Goal: Task Accomplishment & Management: Complete application form

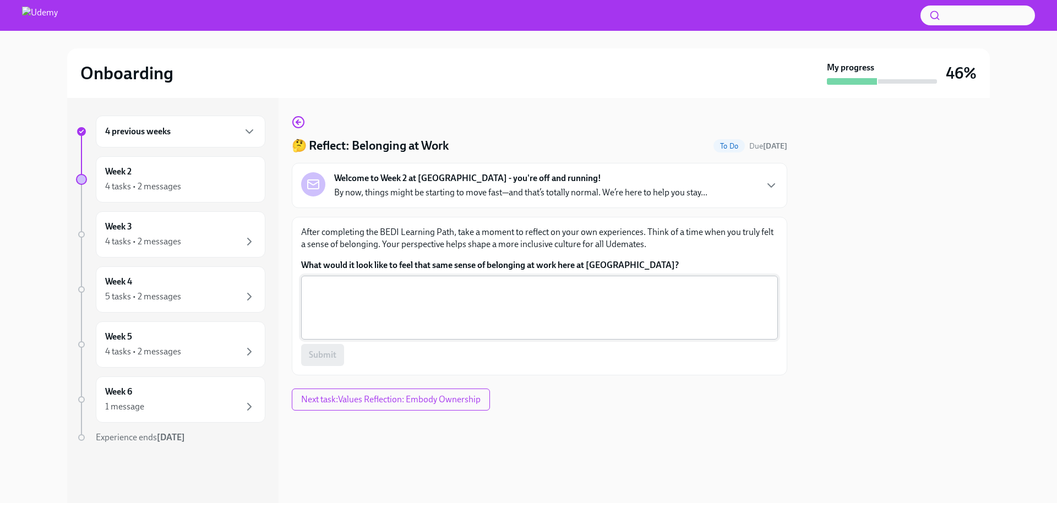
click at [476, 291] on textarea "What would it look like to feel that same sense of belonging at work here at [G…" at bounding box center [540, 307] width 464 height 53
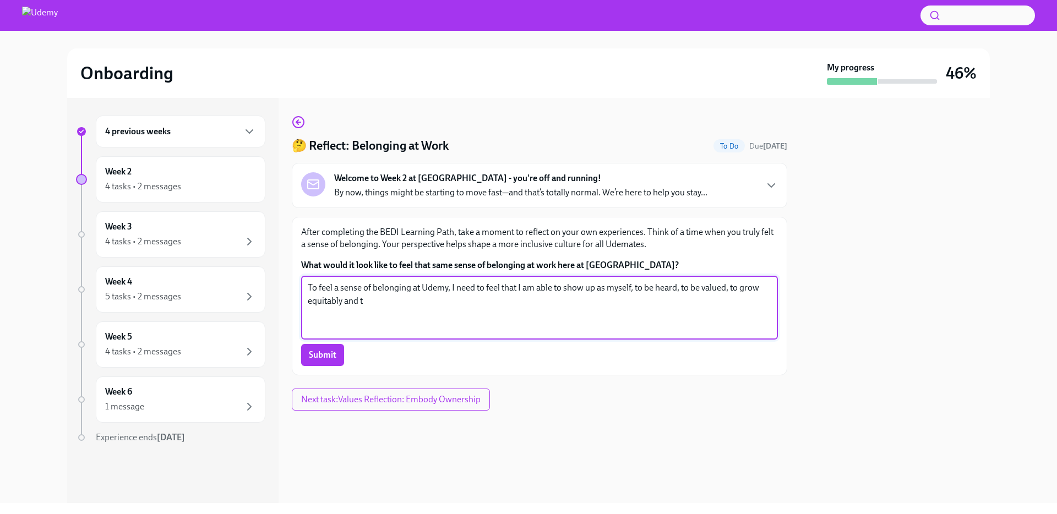
click at [562, 289] on textarea "To feel a sense of belonging at Udemy, I need to feel that I am able to show up…" at bounding box center [540, 307] width 464 height 53
click at [388, 301] on textarea "To feel a sense of belonging at Udemy, I need to feel that I am able to; 1. Sho…" at bounding box center [540, 307] width 464 height 53
click at [392, 301] on textarea "To feel a sense of belonging at Udemy, I need to feel that I am able to; 1. Sho…" at bounding box center [540, 307] width 464 height 53
click at [403, 301] on textarea "To feel a sense of belonging at Udemy, I need to feel that I am able to; 1. Sho…" at bounding box center [540, 307] width 464 height 53
click at [367, 316] on textarea "To feel a sense of belonging at Udemy, I need to feel that I am able to; 1. Sho…" at bounding box center [540, 307] width 464 height 53
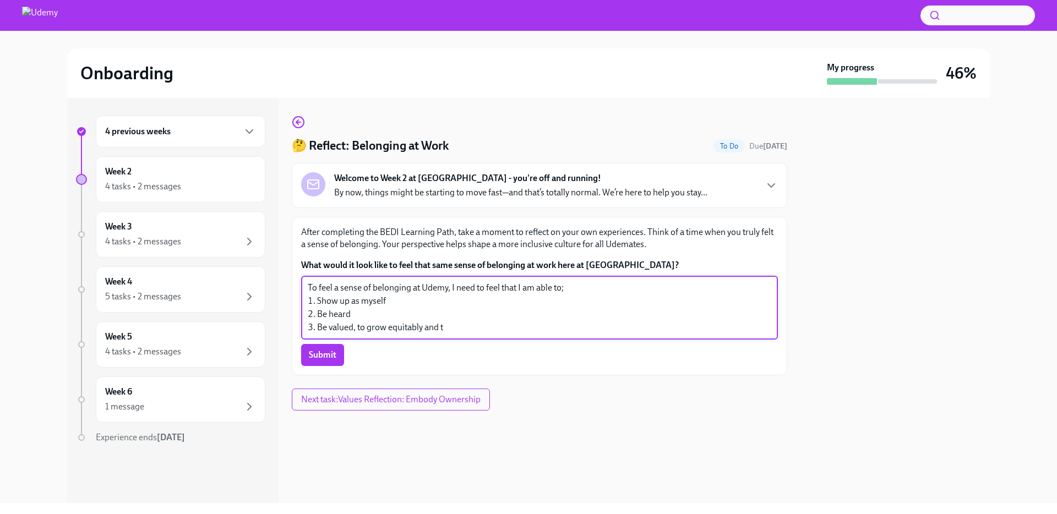
click at [371, 329] on textarea "To feel a sense of belonging at Udemy, I need to feel that I am able to; 1. Sho…" at bounding box center [540, 307] width 464 height 53
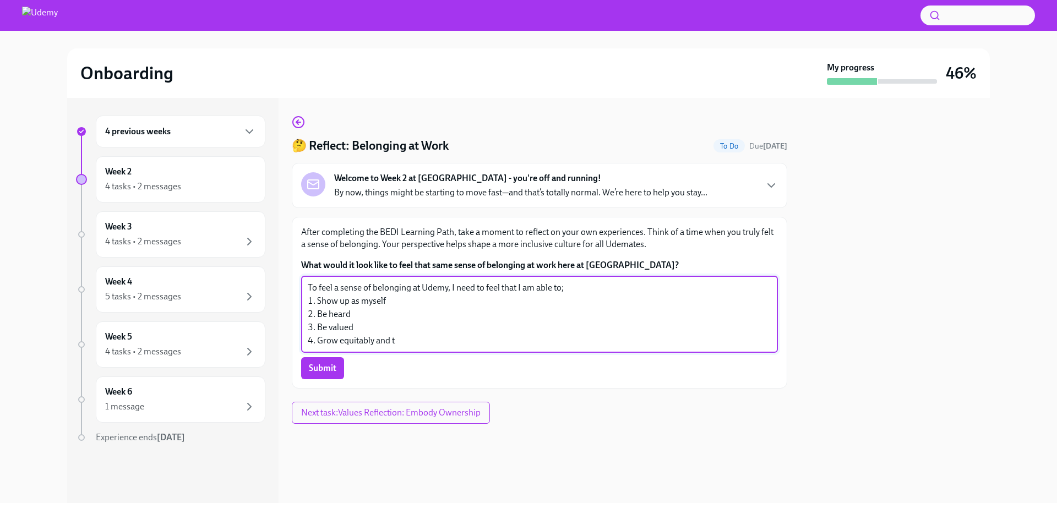
click at [401, 343] on textarea "To feel a sense of belonging at Udemy, I need to feel that I am able to; 1. Sho…" at bounding box center [540, 314] width 464 height 66
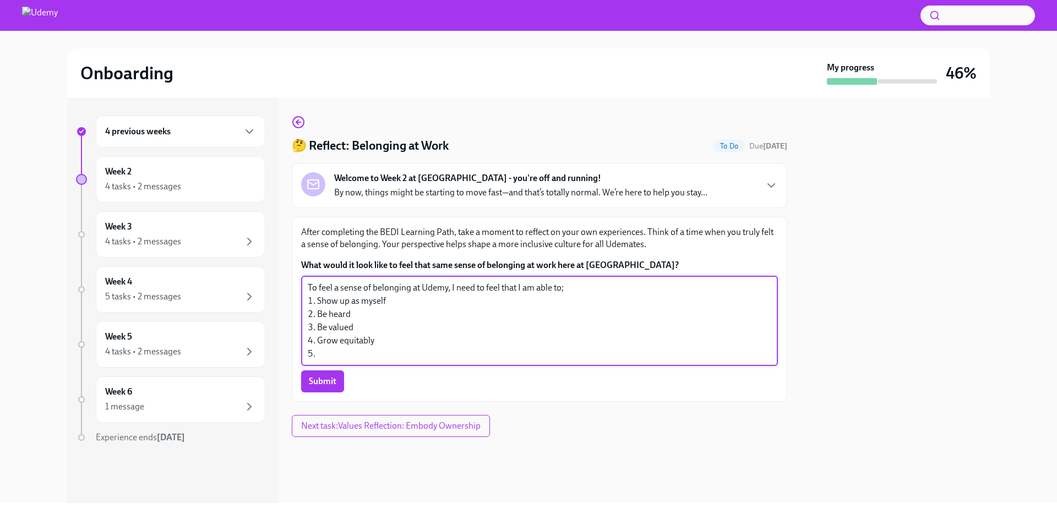
drag, startPoint x: 486, startPoint y: 289, endPoint x: 571, endPoint y: 287, distance: 84.3
click at [571, 287] on textarea "To feel a sense of belonging at Udemy, I need to feel that I am able to; 1. Sho…" at bounding box center [540, 320] width 464 height 79
click at [319, 304] on textarea "To feel a sense of belonging at Udemy, I need to; 1. Show up as myself 2. Be he…" at bounding box center [540, 320] width 464 height 79
click at [485, 289] on textarea "To feel a sense of belonging at Udemy, I need to; 1. Show up as myself 2. Be he…" at bounding box center [540, 320] width 464 height 79
click at [331, 352] on textarea "To feel a sense of belonging at Udemy, I need to; 1. Show up as myself 2. Be he…" at bounding box center [540, 320] width 464 height 79
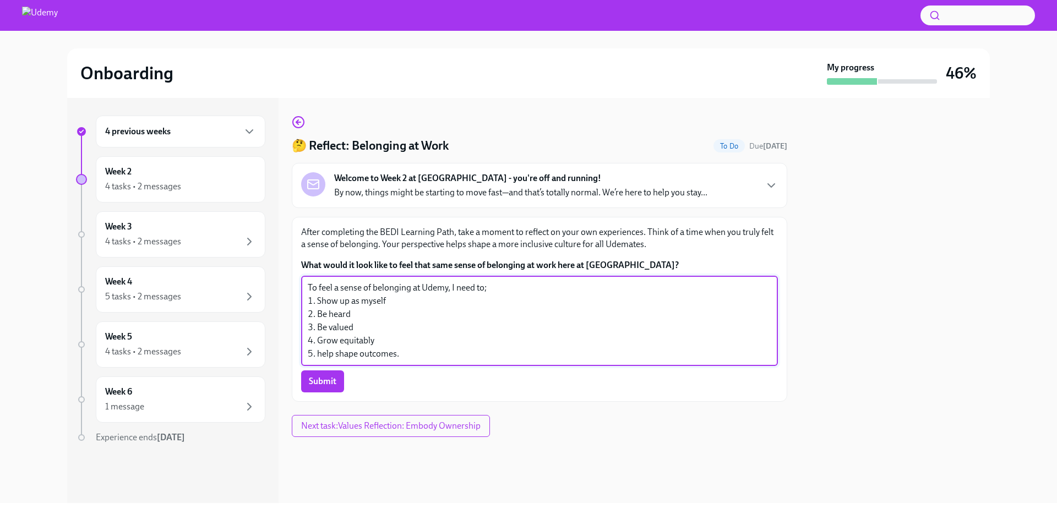
drag, startPoint x: 321, startPoint y: 302, endPoint x: 285, endPoint y: 302, distance: 35.2
click at [285, 302] on div "4 previous weeks Week 2 4 tasks • 2 messages Week 3 4 tasks • 2 messages Week 4…" at bounding box center [528, 300] width 923 height 405
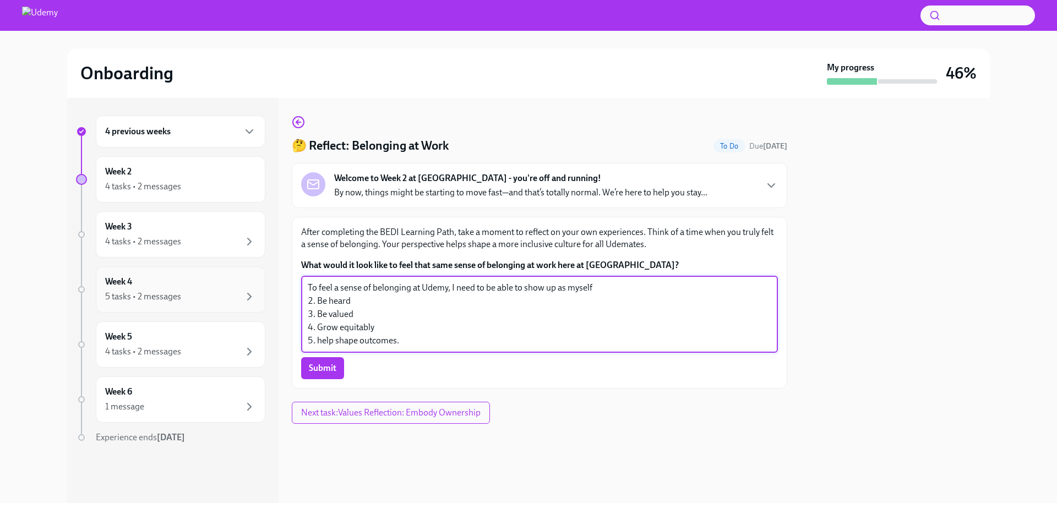
drag, startPoint x: 366, startPoint y: 300, endPoint x: 260, endPoint y: 300, distance: 106.3
click at [260, 300] on div "4 previous weeks Week 2 4 tasks • 2 messages Week 3 4 tasks • 2 messages Week 4…" at bounding box center [528, 300] width 923 height 405
drag, startPoint x: 407, startPoint y: 346, endPoint x: 284, endPoint y: 318, distance: 126.5
click at [284, 318] on div "4 previous weeks Week 2 4 tasks • 2 messages Week 3 4 tasks • 2 messages Week 4…" at bounding box center [528, 300] width 923 height 405
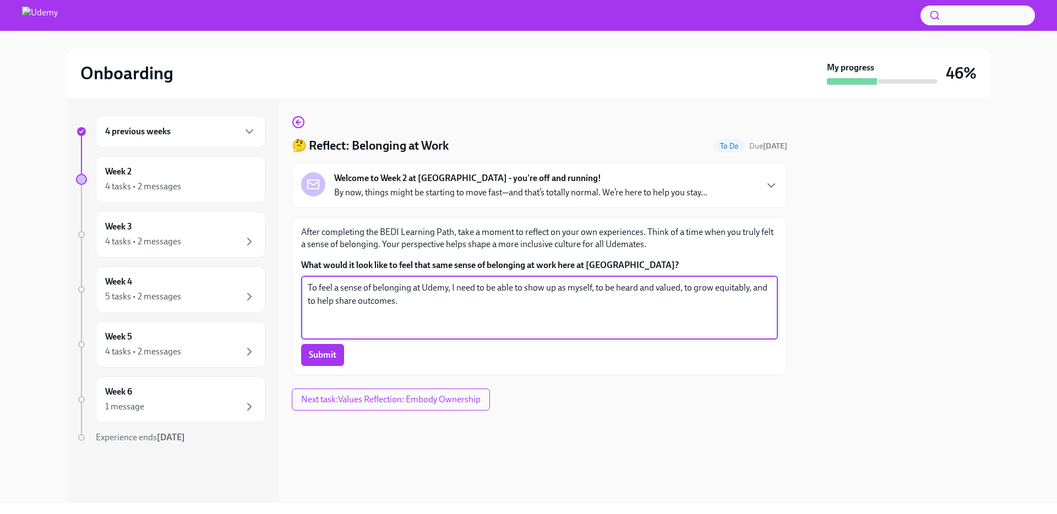
click at [354, 303] on textarea "To feel a sense of belonging at Udemy, I need to be able to show up as myself, …" at bounding box center [540, 307] width 464 height 53
click at [314, 327] on textarea "To feel a sense of belonging at Udemy, I need to be able to show up as myself, …" at bounding box center [540, 307] width 464 height 53
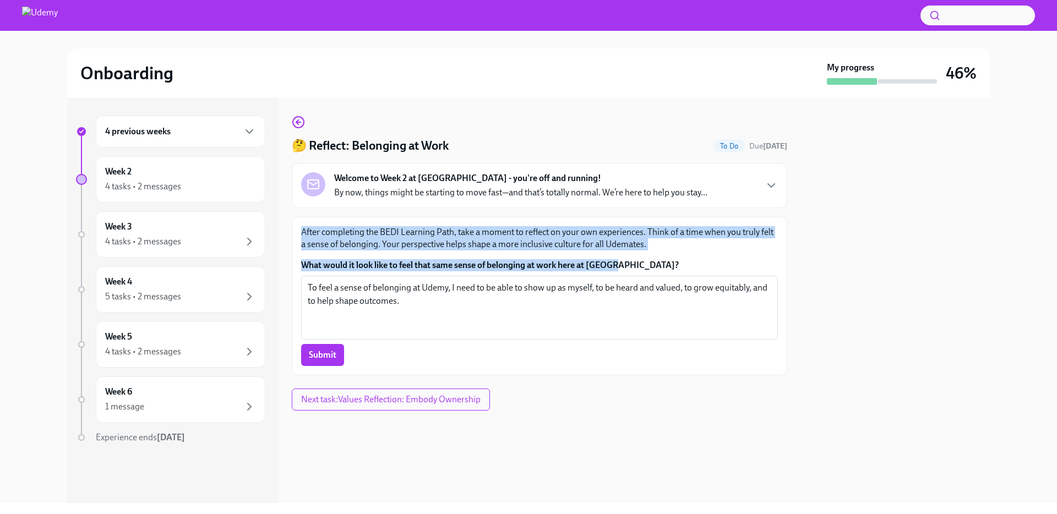
drag, startPoint x: 639, startPoint y: 263, endPoint x: 301, endPoint y: 231, distance: 339.6
click at [301, 231] on div "After completing the BEDI Learning Path, take a moment to reflect on your own e…" at bounding box center [539, 296] width 477 height 140
copy div "After completing the BEDI Learning Path, take a moment to reflect on your own e…"
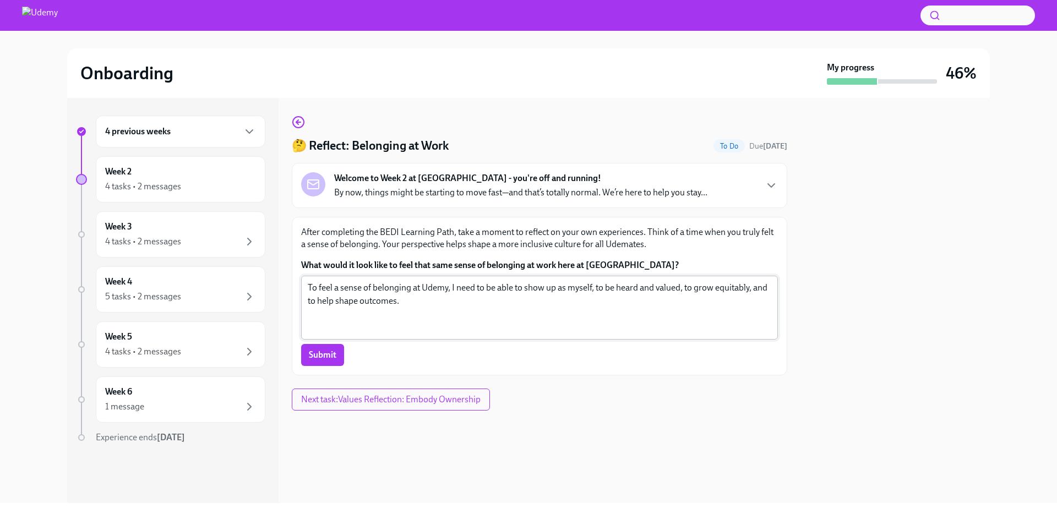
click at [323, 323] on textarea "To feel a sense of belonging at Udemy, I need to be able to show up as myself, …" at bounding box center [540, 307] width 464 height 53
click at [417, 301] on textarea "To feel a sense of belonging at Udemy, I need to be able to show up as myself, …" at bounding box center [540, 307] width 464 height 53
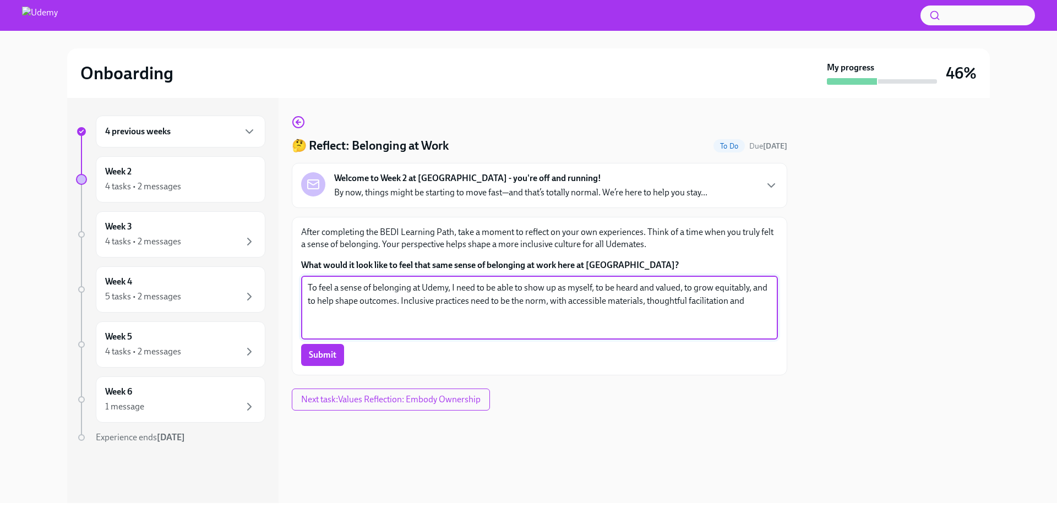
drag, startPoint x: 569, startPoint y: 301, endPoint x: 547, endPoint y: 303, distance: 21.5
click at [547, 303] on textarea "To feel a sense of belonging at Udemy, I need to be able to show up as myself, …" at bounding box center [540, 307] width 464 height 53
click at [622, 300] on textarea "To feel a sense of belonging at Udemy, I need to be able to show up as myself, …" at bounding box center [540, 307] width 464 height 53
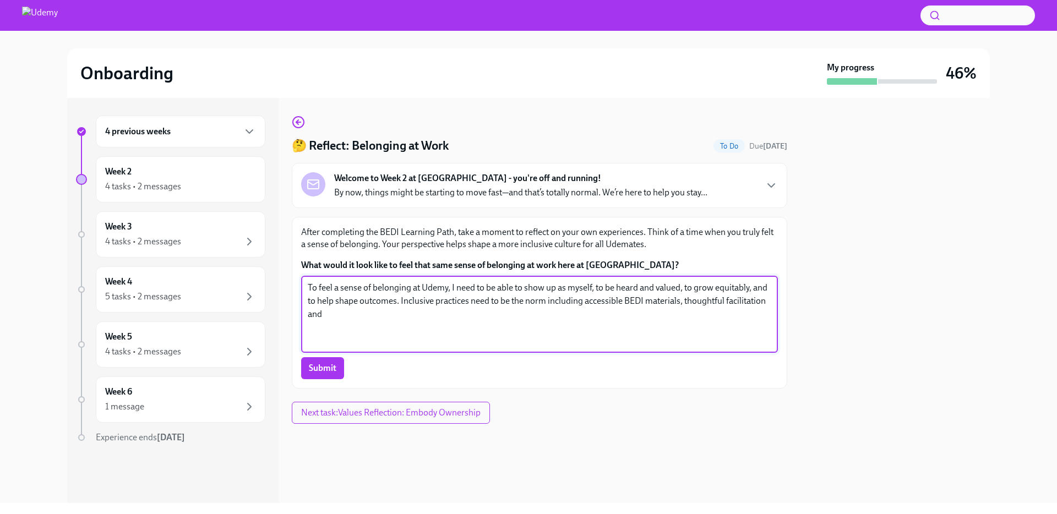
click at [313, 314] on textarea "To feel a sense of belonging at Udemy, I need to be able to show up as myself, …" at bounding box center [540, 314] width 464 height 66
click at [380, 316] on textarea "To feel a sense of belonging at Udemy, I need to be able to show up as myself, …" at bounding box center [540, 314] width 464 height 66
click at [371, 316] on textarea "To feel a sense of belonging at Udemy, I need to be able to show up as myself, …" at bounding box center [540, 314] width 464 height 66
click at [550, 320] on textarea "To feel a sense of belonging at Udemy, I need to be able to show up as myself, …" at bounding box center [540, 314] width 464 height 66
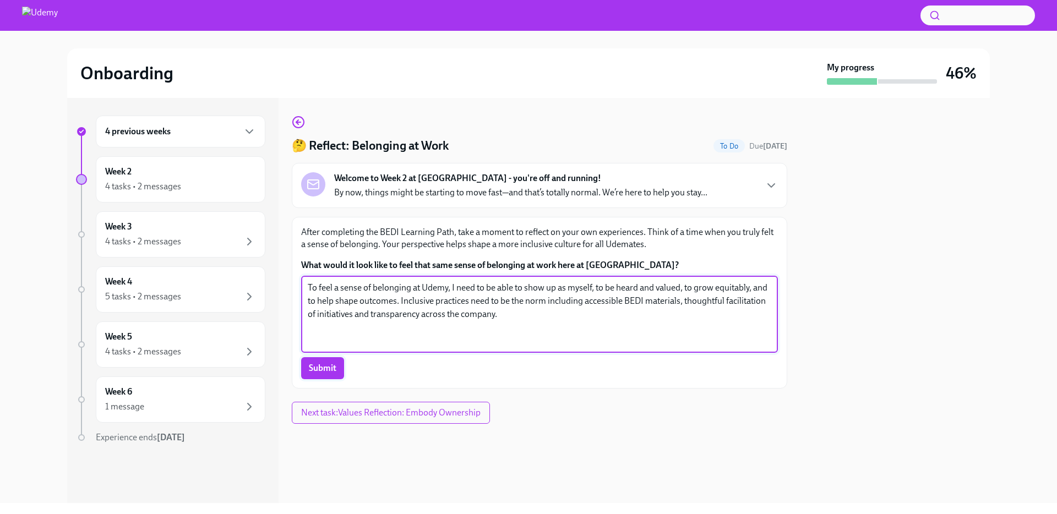
type textarea "To feel a sense of belonging at Udemy, I need to be able to show up as myself, …"
click at [325, 370] on span "Submit" at bounding box center [323, 368] width 28 height 11
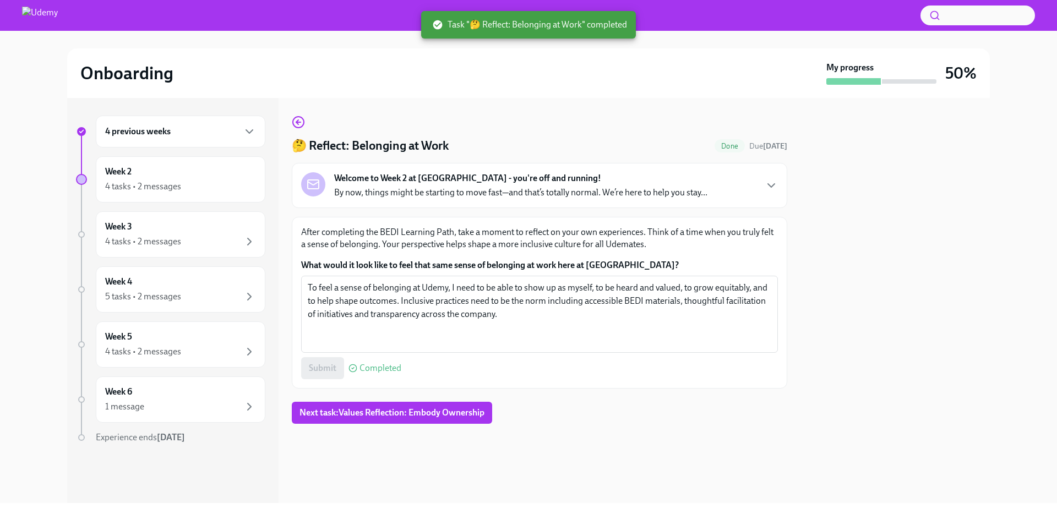
click at [388, 192] on p "By now, things might be starting to move fast—and that’s totally normal. We’re …" at bounding box center [520, 193] width 373 height 12
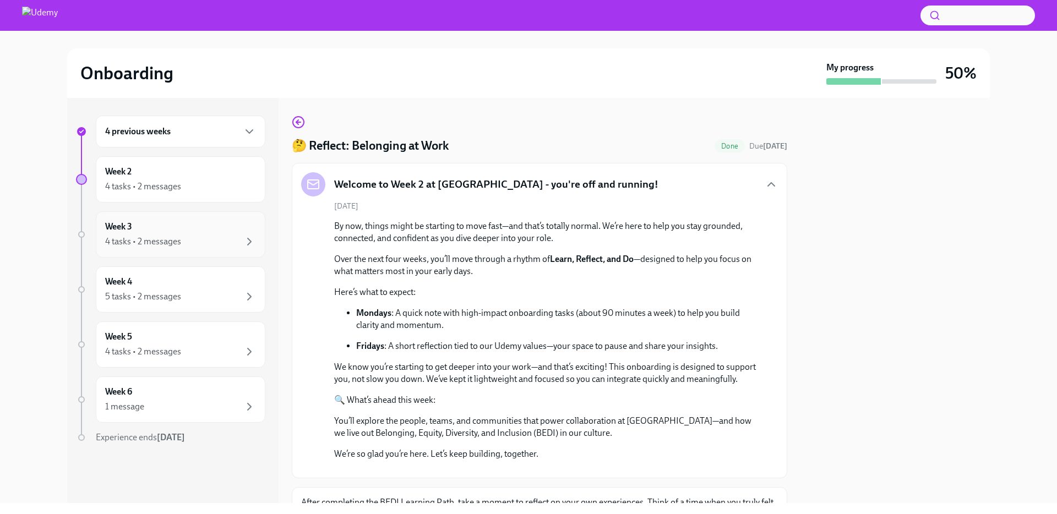
click at [198, 238] on div "4 tasks • 2 messages" at bounding box center [180, 241] width 151 height 13
